Goal: Task Accomplishment & Management: Manage account settings

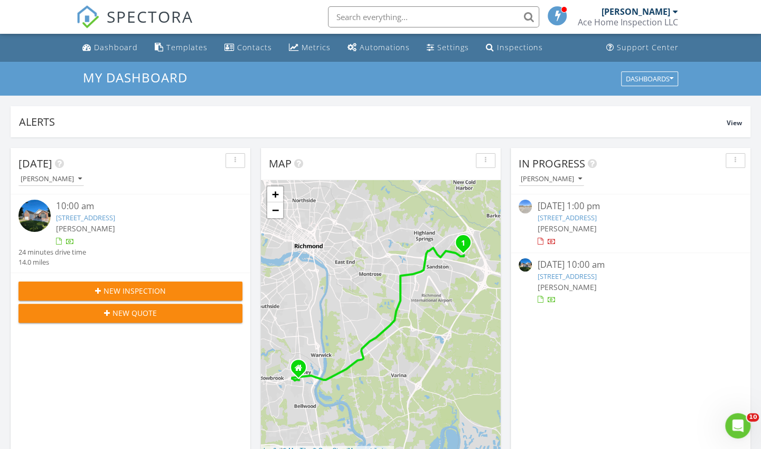
click at [596, 276] on link "3157 Chartwood Dr, Sandston, VA 23150" at bounding box center [566, 276] width 59 height 10
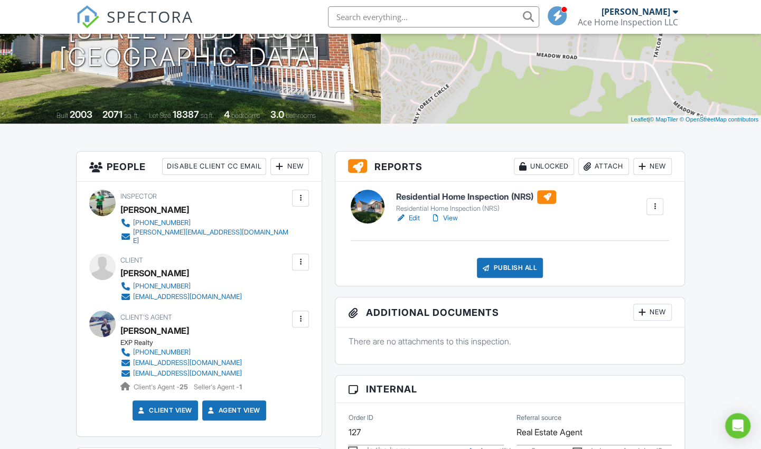
click at [414, 213] on link "Edit" at bounding box center [407, 218] width 24 height 11
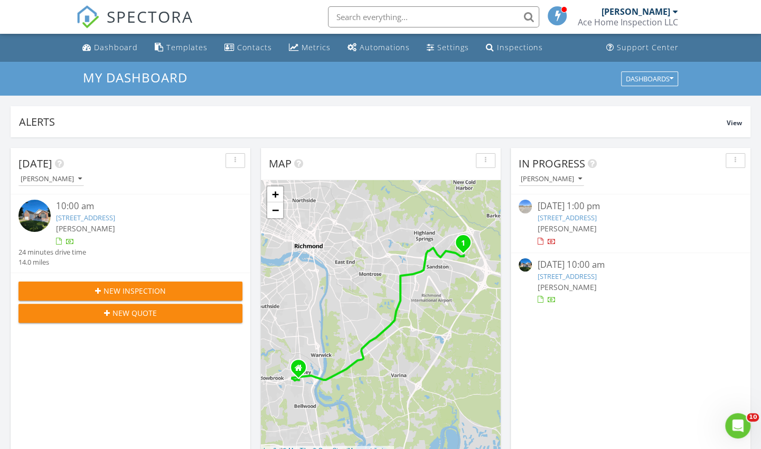
click at [596, 277] on link "3157 Chartwood Dr, Sandston, VA 23150" at bounding box center [566, 276] width 59 height 10
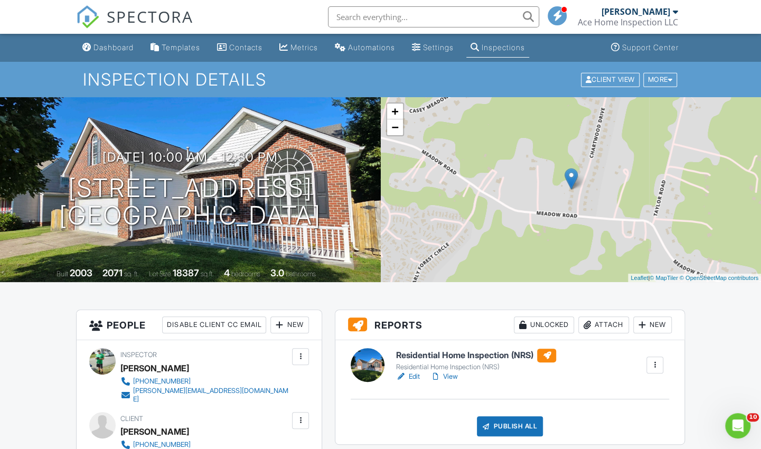
click at [450, 373] on link "View" at bounding box center [443, 376] width 27 height 11
